Goal: Information Seeking & Learning: Check status

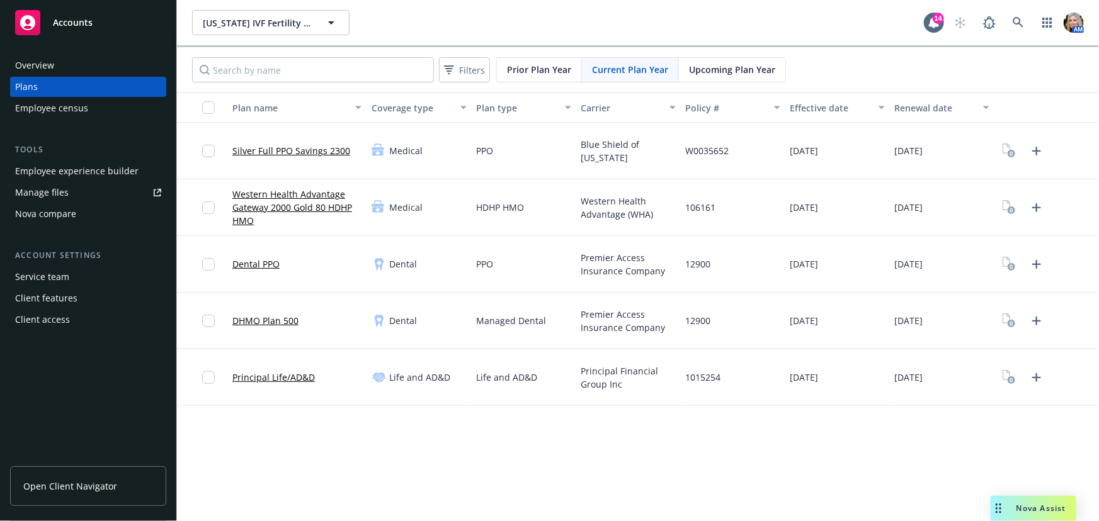
click at [289, 207] on link "Western Health Advantage Gateway 2000 Gold 80 HDHP HMO" at bounding box center [296, 208] width 129 height 40
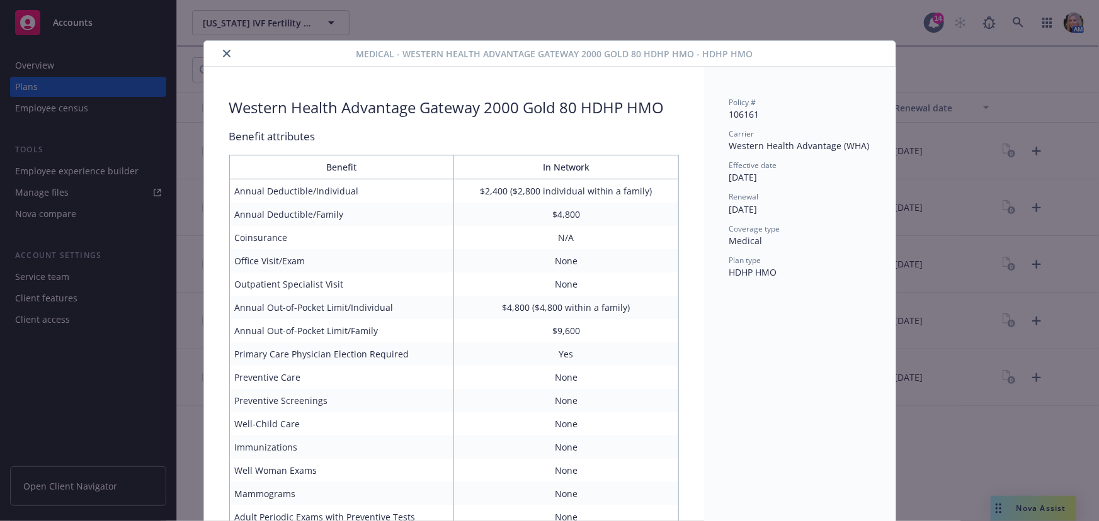
scroll to position [38, 0]
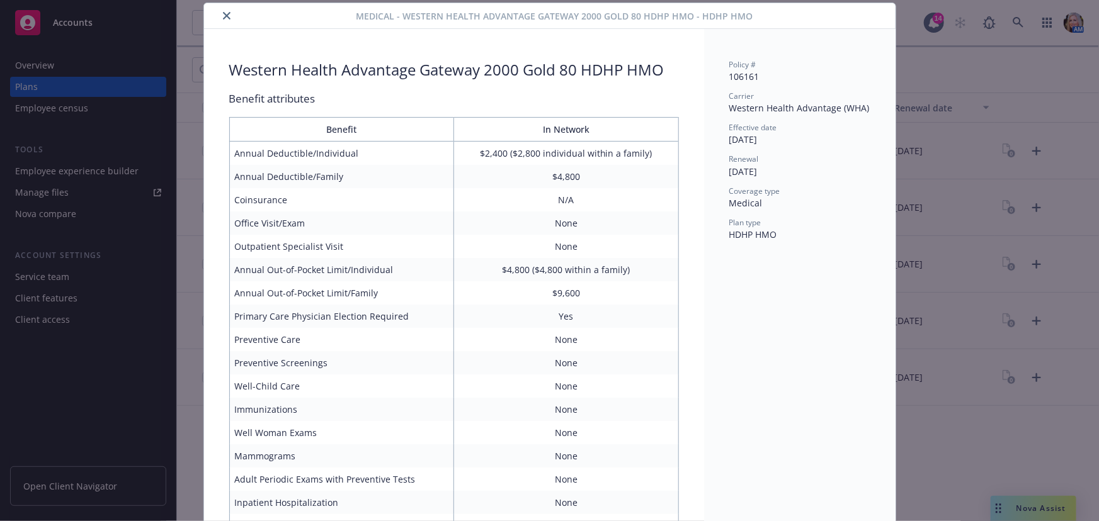
click at [219, 17] on button "close" at bounding box center [226, 15] width 15 height 15
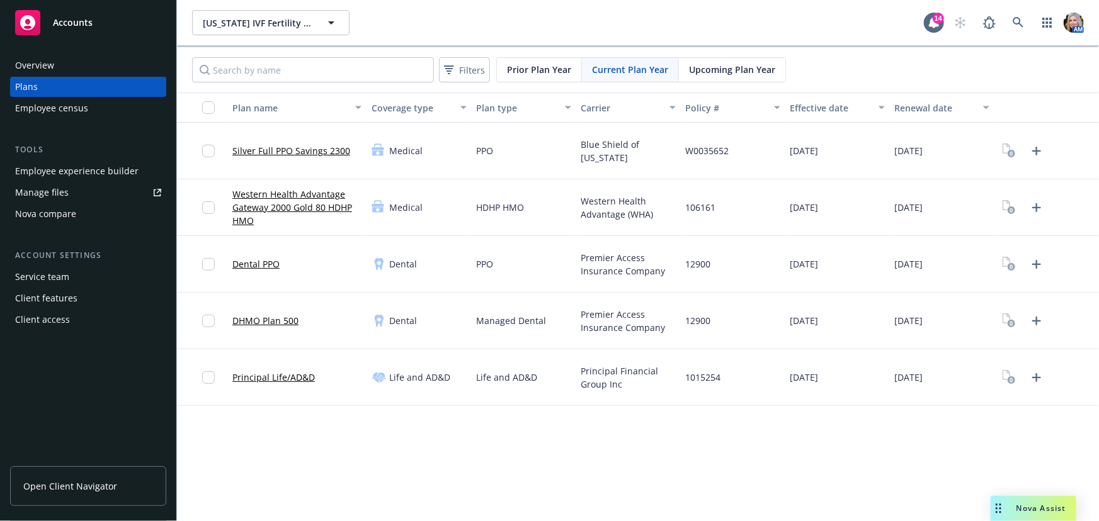
click at [52, 110] on div "Employee census" at bounding box center [51, 108] width 73 height 20
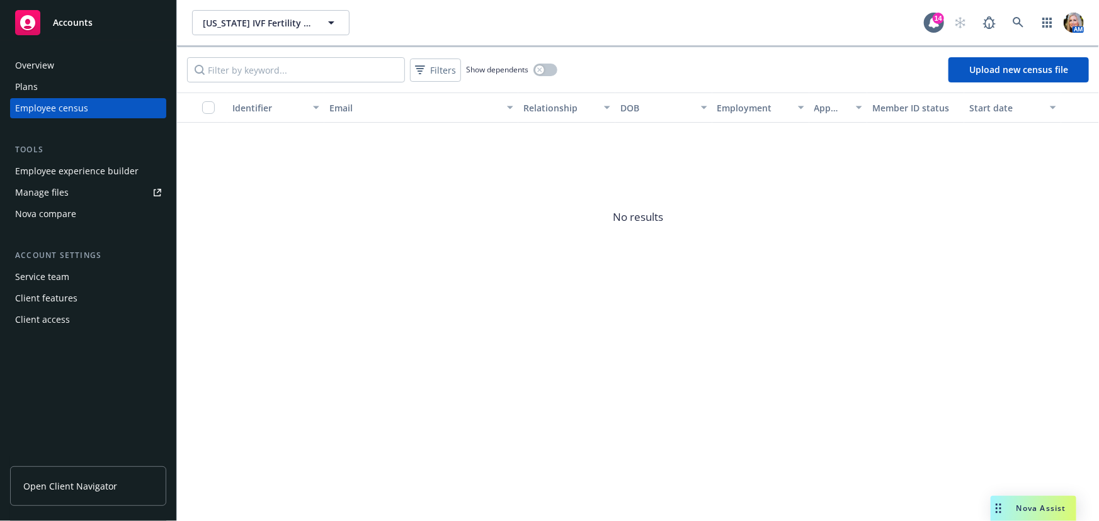
click at [47, 85] on div "Plans" at bounding box center [88, 87] width 146 height 20
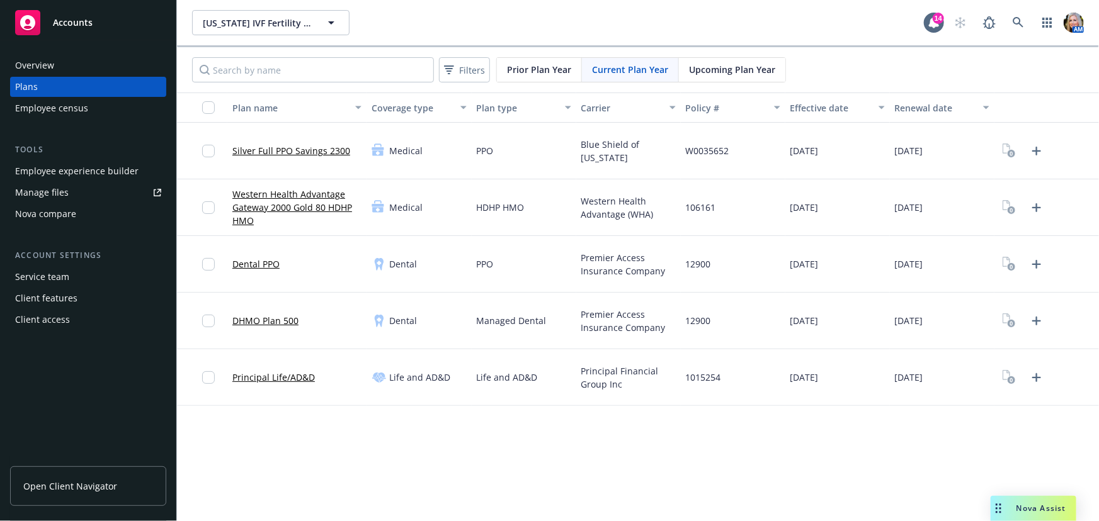
click at [717, 70] on span "Upcoming Plan Year" at bounding box center [732, 69] width 86 height 13
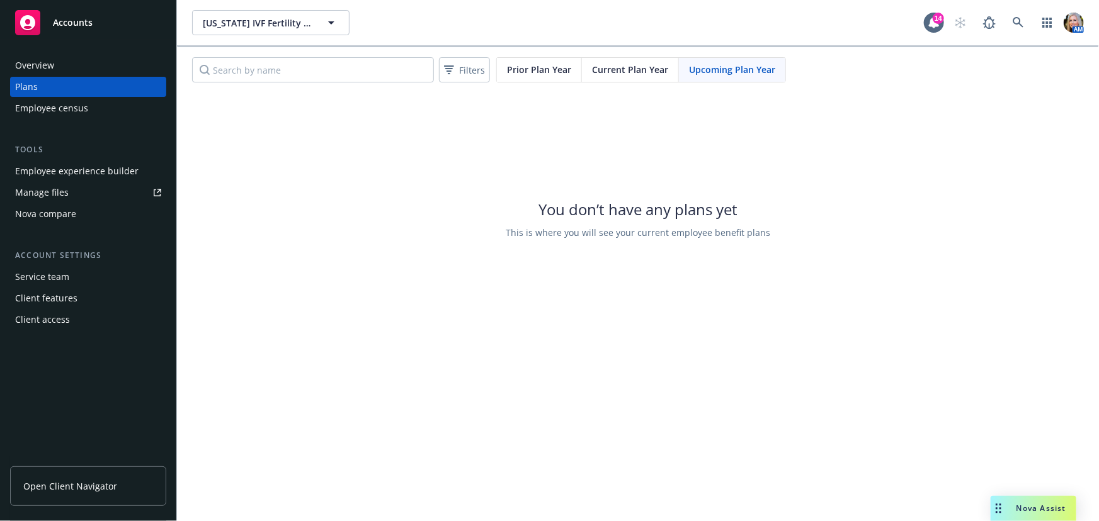
click at [606, 67] on span "Current Plan Year" at bounding box center [630, 69] width 76 height 13
